Goal: Register for event/course

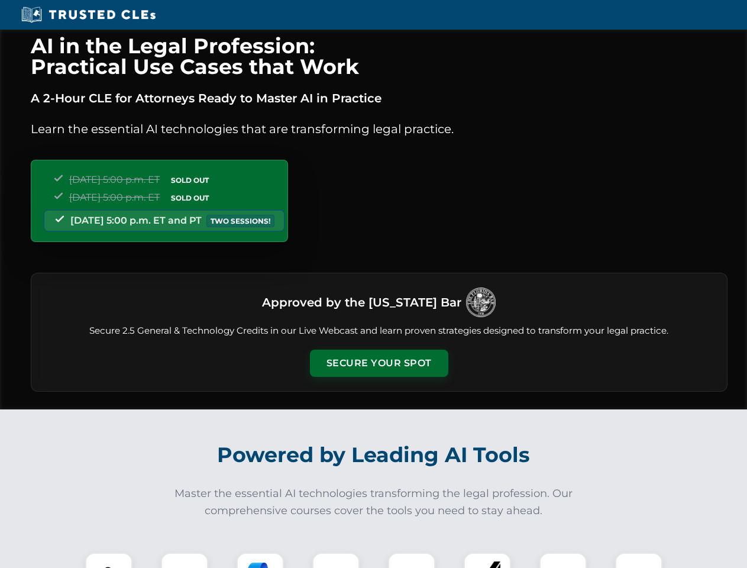
click at [379, 363] on button "Secure Your Spot" at bounding box center [379, 363] width 138 height 27
click at [109, 560] on img at bounding box center [109, 576] width 34 height 34
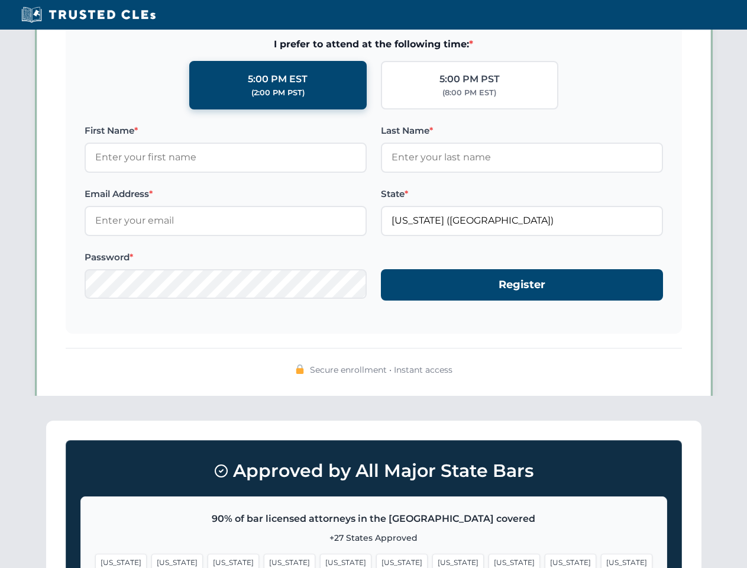
click at [432, 560] on span "[US_STATE]" at bounding box center [457, 562] width 51 height 17
click at [545, 560] on span "[US_STATE]" at bounding box center [570, 562] width 51 height 17
